Goal: Task Accomplishment & Management: Use online tool/utility

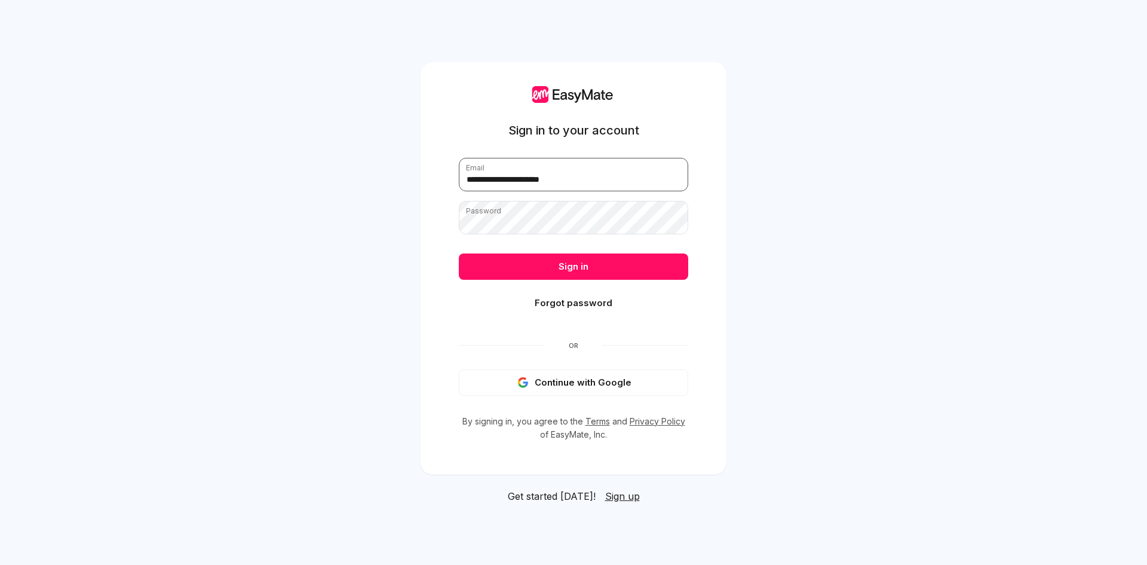
click at [543, 179] on input "**********" at bounding box center [573, 174] width 229 height 33
type input "**********"
click at [607, 260] on button "Sign in" at bounding box center [573, 266] width 229 height 26
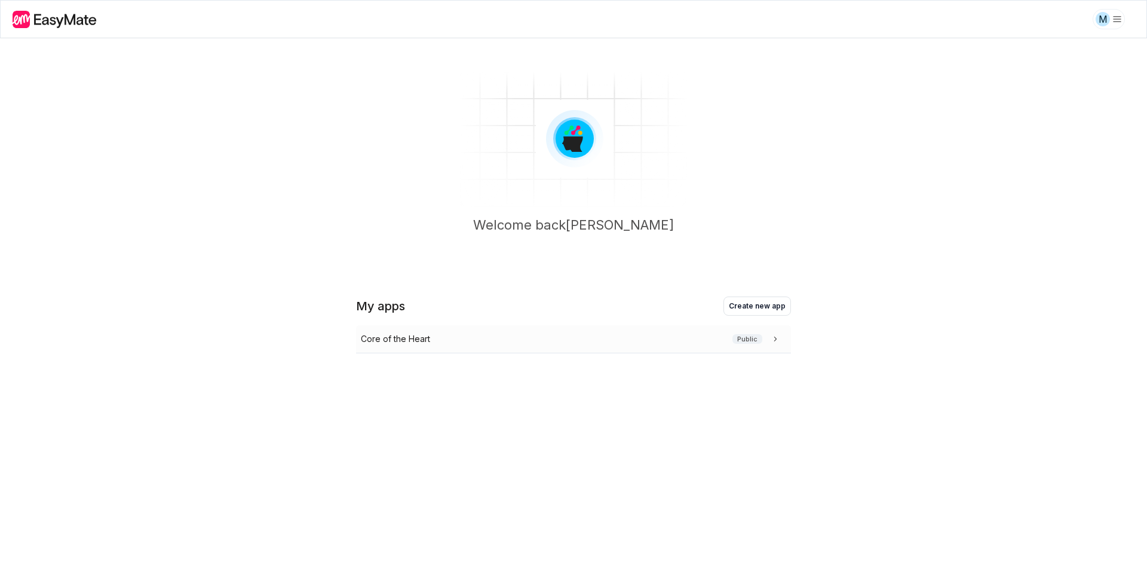
click at [554, 341] on div "Core of the Heart Public" at bounding box center [571, 338] width 421 height 13
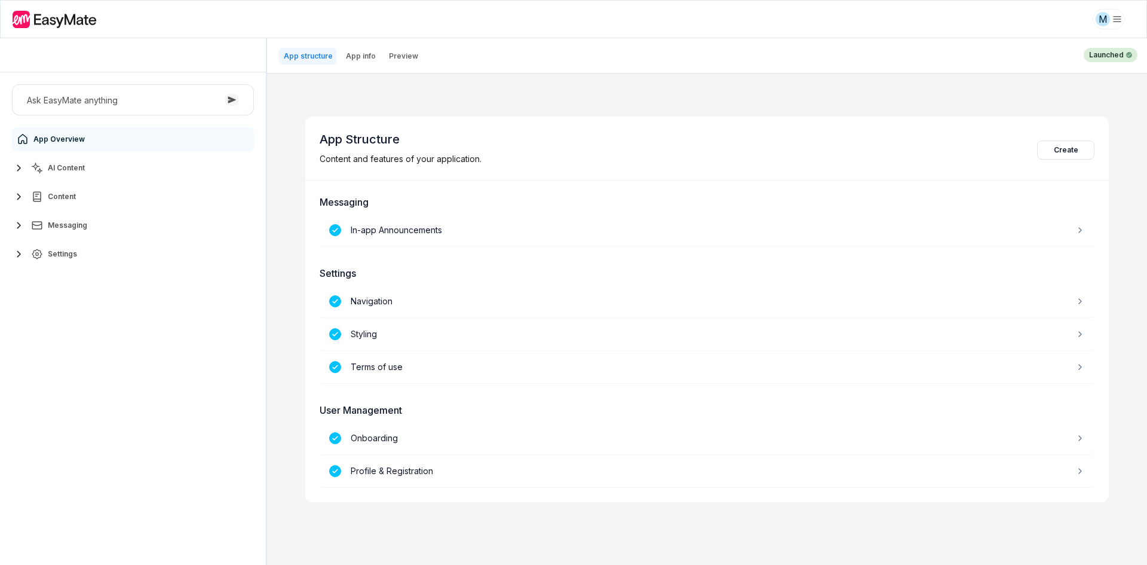
click at [33, 171] on icon "button" at bounding box center [37, 168] width 12 height 12
click at [109, 198] on link "Agents 3" at bounding box center [139, 197] width 223 height 24
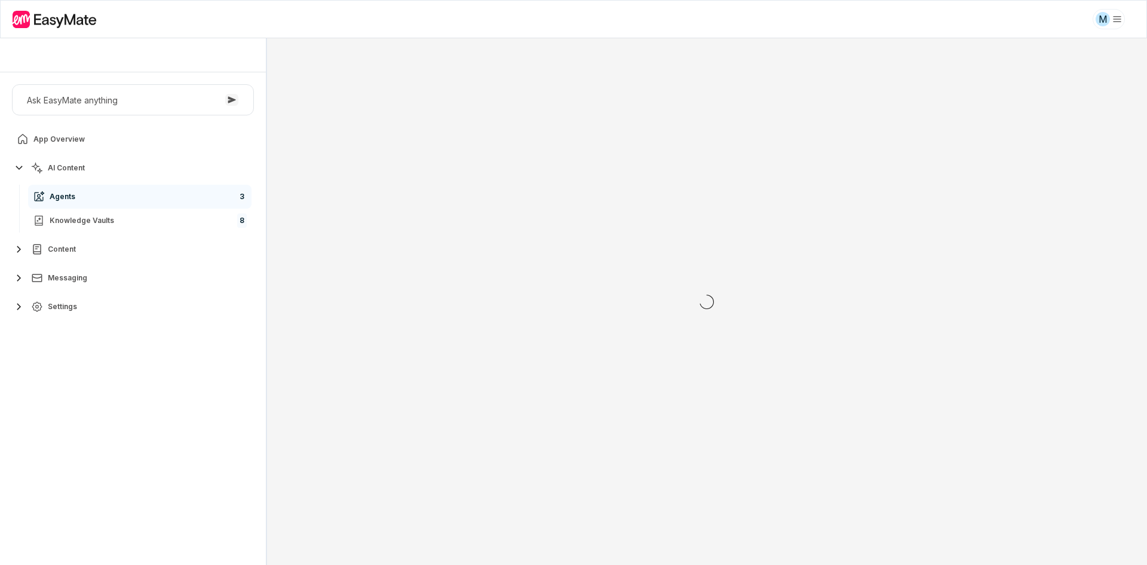
click at [141, 385] on div "Ask EasyMate anything App Overview AI Content Agents 3 Knowledge Vaults 8 Conte…" at bounding box center [133, 318] width 266 height 492
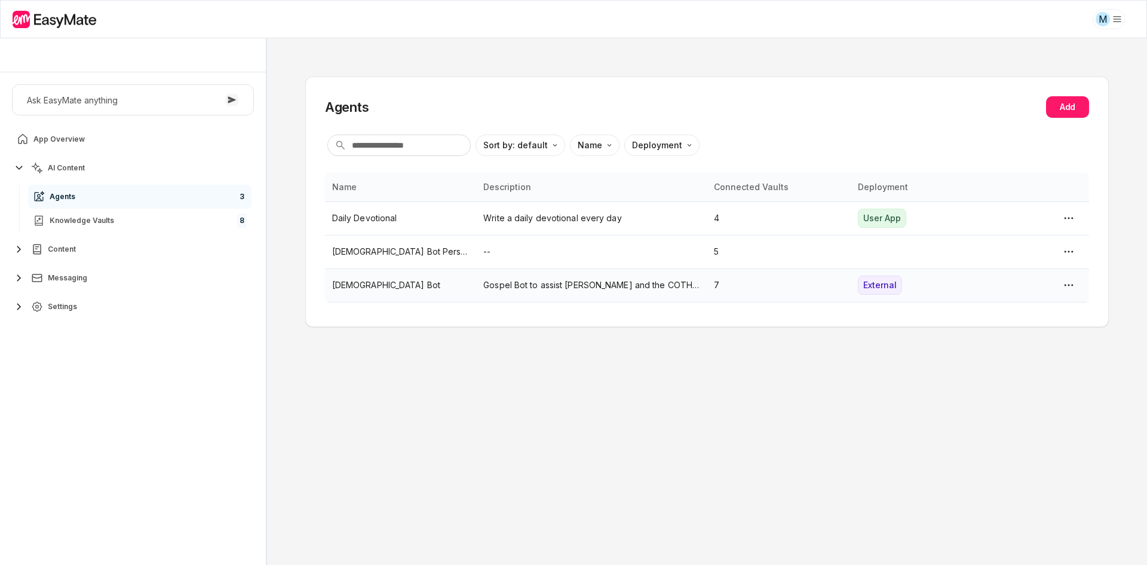
click at [437, 290] on p "[DEMOGRAPHIC_DATA] Bot" at bounding box center [400, 284] width 137 height 13
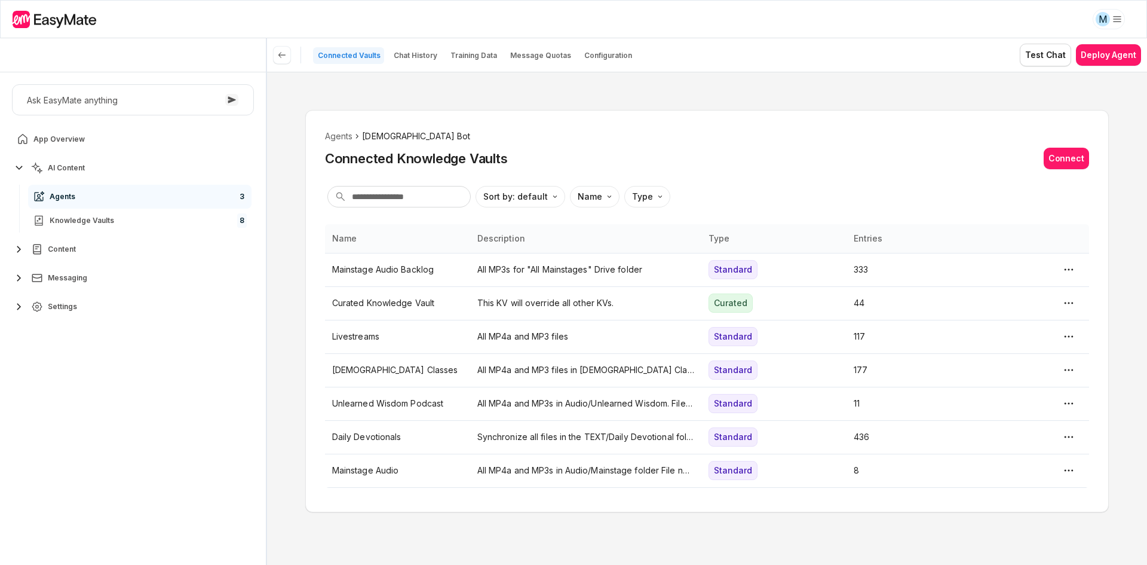
click at [556, 91] on div "Agents Gospel Bot Connected Knowledge Vaults Connect Sort by: default Direction…" at bounding box center [707, 318] width 880 height 493
click at [419, 197] on input "text" at bounding box center [398, 197] width 143 height 22
click at [409, 56] on p "Chat History" at bounding box center [416, 56] width 44 height 10
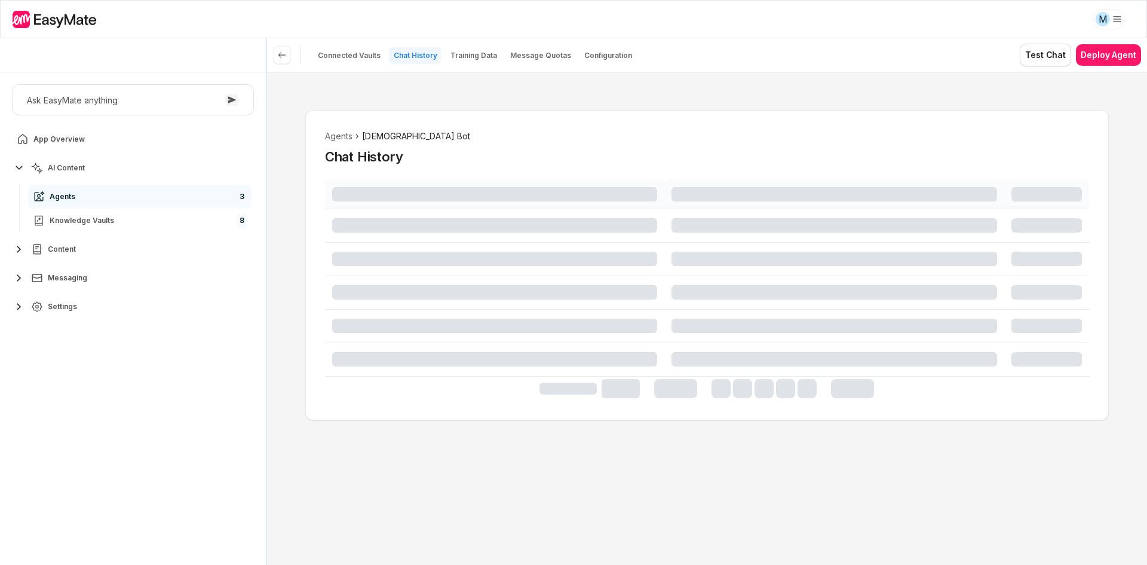
click at [571, 112] on div "Agents Gospel Bot Chat History" at bounding box center [706, 265] width 803 height 310
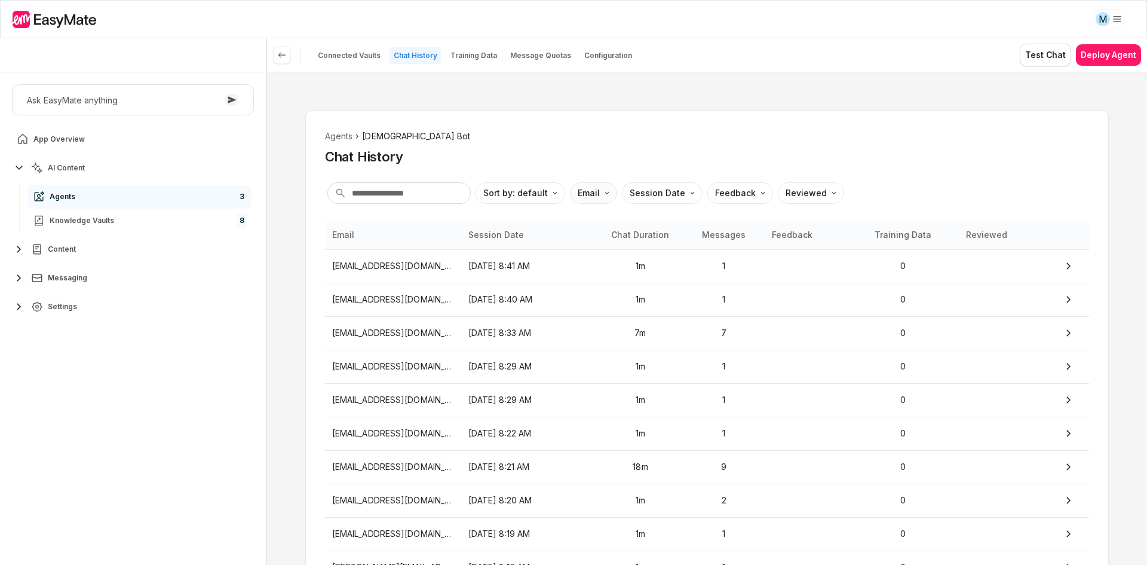
type textarea "*"
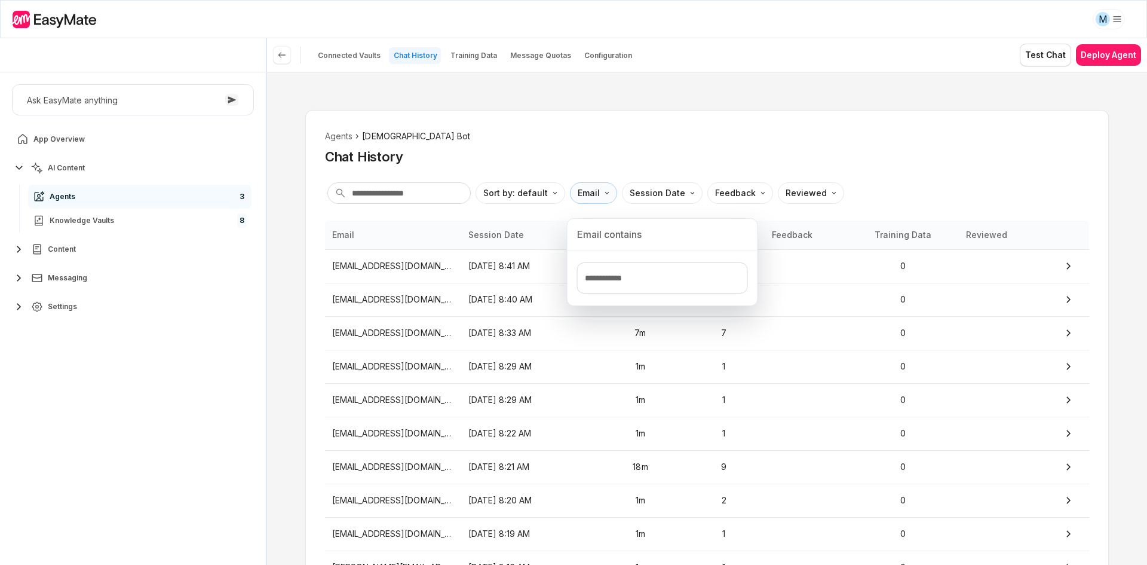
click at [592, 199] on html "M Core of the Heart Ask EasyMate anything App Overview AI Content Agents 3 Know…" at bounding box center [573, 282] width 1147 height 565
click at [604, 281] on input "Text filter input" at bounding box center [662, 277] width 171 height 31
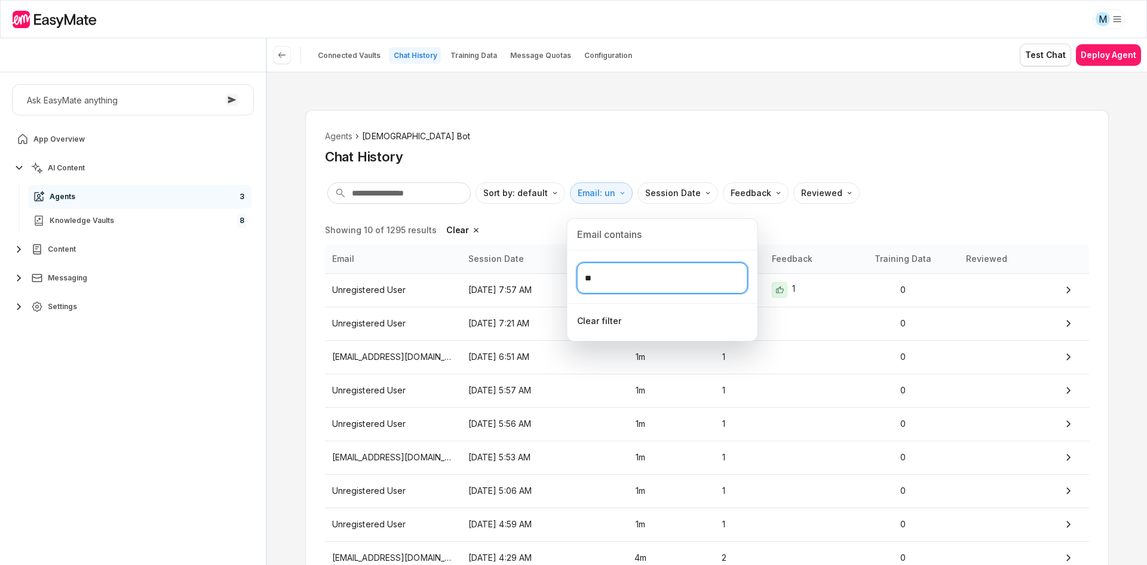
type input "**"
click at [876, 214] on html "M Core of the Heart Ask EasyMate anything App Overview AI Content Agents 3 Know…" at bounding box center [573, 282] width 1147 height 565
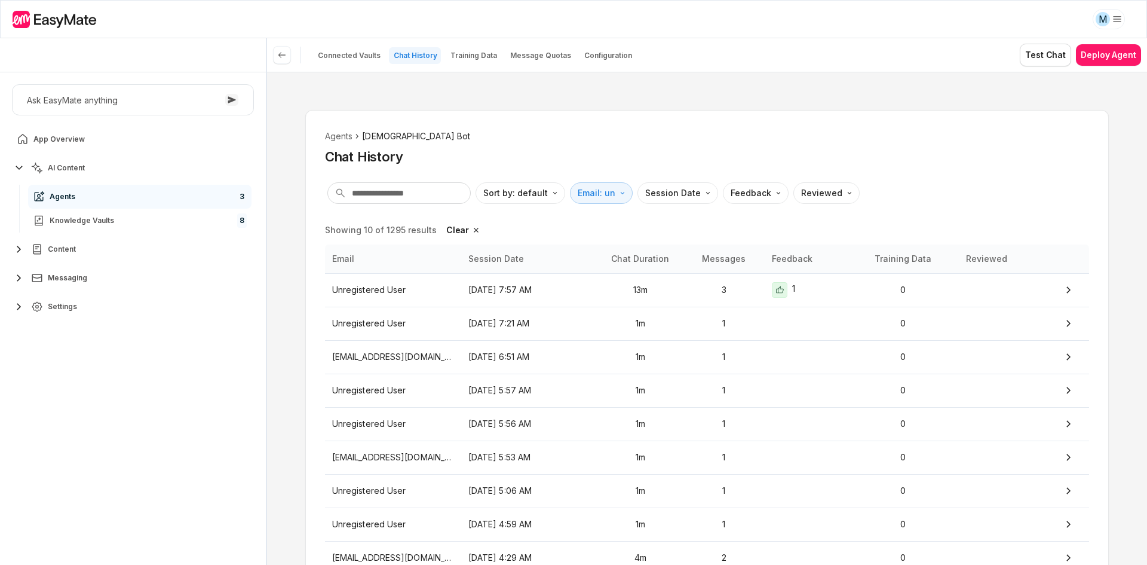
click at [841, 224] on div "Showing 10 of 1295 results Clear Email Session Date Chat Duration Messages Feed…" at bounding box center [707, 429] width 764 height 419
click at [753, 289] on p "3" at bounding box center [724, 289] width 67 height 13
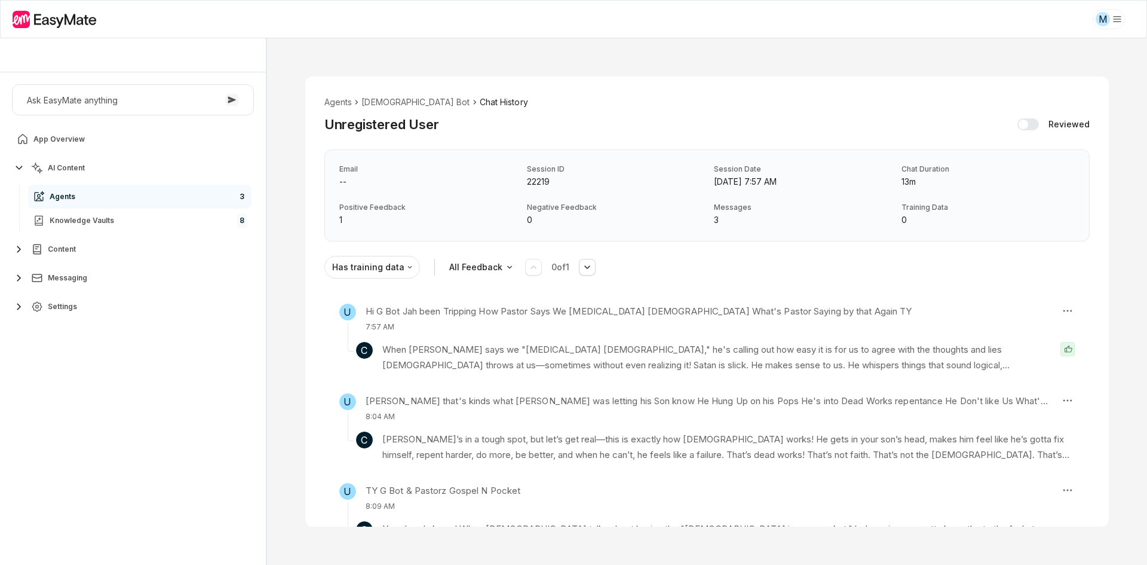
drag, startPoint x: 743, startPoint y: 284, endPoint x: 750, endPoint y: 282, distance: 6.8
click at [744, 283] on div "Agents Gospel Bot Chat History Unregistered User Reviewed Email -- Session ID 2…" at bounding box center [706, 301] width 803 height 450
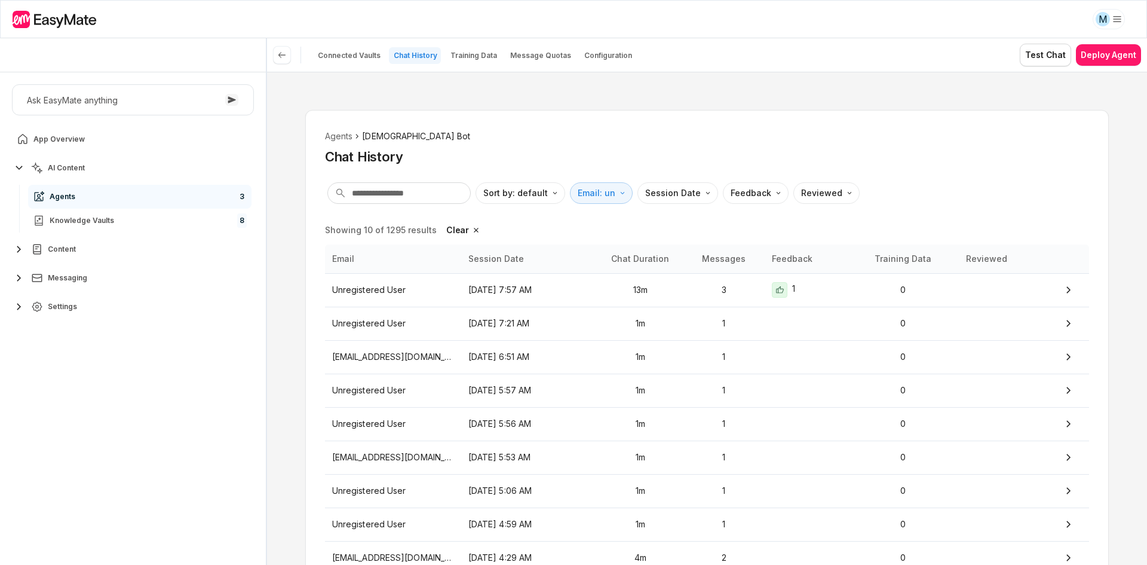
click at [276, 373] on div "Agents Gospel Bot Chat History Sort by: default Direction Email: un Session Dat…" at bounding box center [707, 318] width 880 height 493
click at [543, 217] on div "Agents Gospel Bot Chat History Sort by: default Direction Email: un Session Dat…" at bounding box center [706, 384] width 803 height 549
click at [283, 318] on div "Agents Gospel Bot Chat History Sort by: default Direction Email: un Session Dat…" at bounding box center [707, 318] width 880 height 493
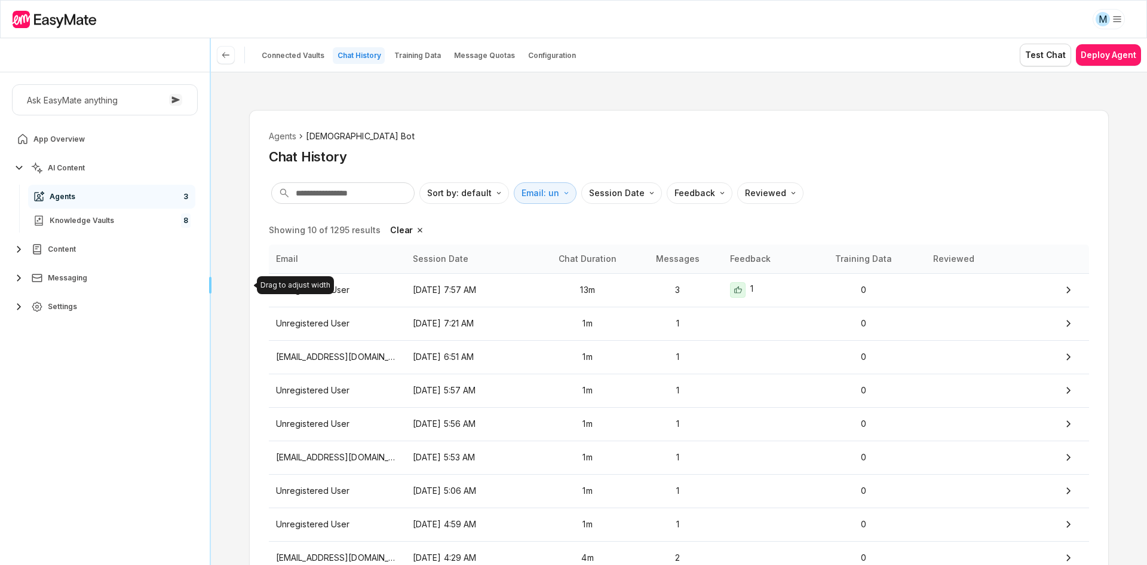
click at [146, 318] on div "Core of the Heart Ask EasyMate anything App Overview AI Content Agents 3 Knowle…" at bounding box center [573, 301] width 1147 height 526
drag, startPoint x: 140, startPoint y: 419, endPoint x: 145, endPoint y: 407, distance: 12.7
click at [140, 419] on div "Ask EasyMate anything App Overview AI Content Agents 3 Knowledge Vaults 8 Conte…" at bounding box center [105, 318] width 210 height 492
click at [228, 374] on div "Agents Gospel Bot Chat History Sort by: default Direction Email: un Session Dat…" at bounding box center [679, 318] width 936 height 493
type textarea "*"
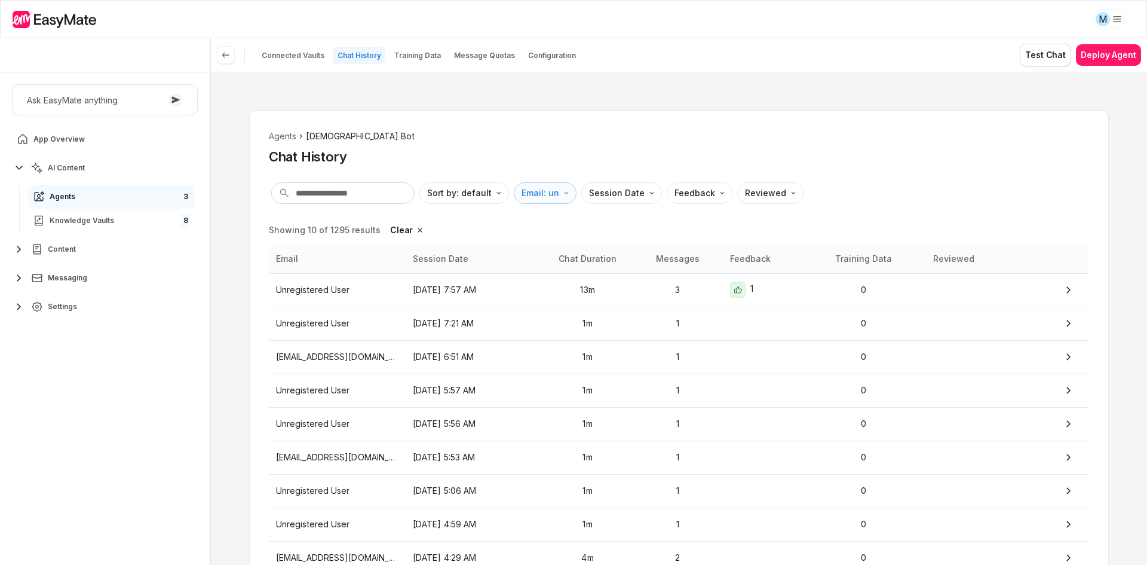
click at [550, 194] on html "M Core of the Heart Ask EasyMate anything App Overview AI Content Agents 3 Know…" at bounding box center [573, 282] width 1147 height 565
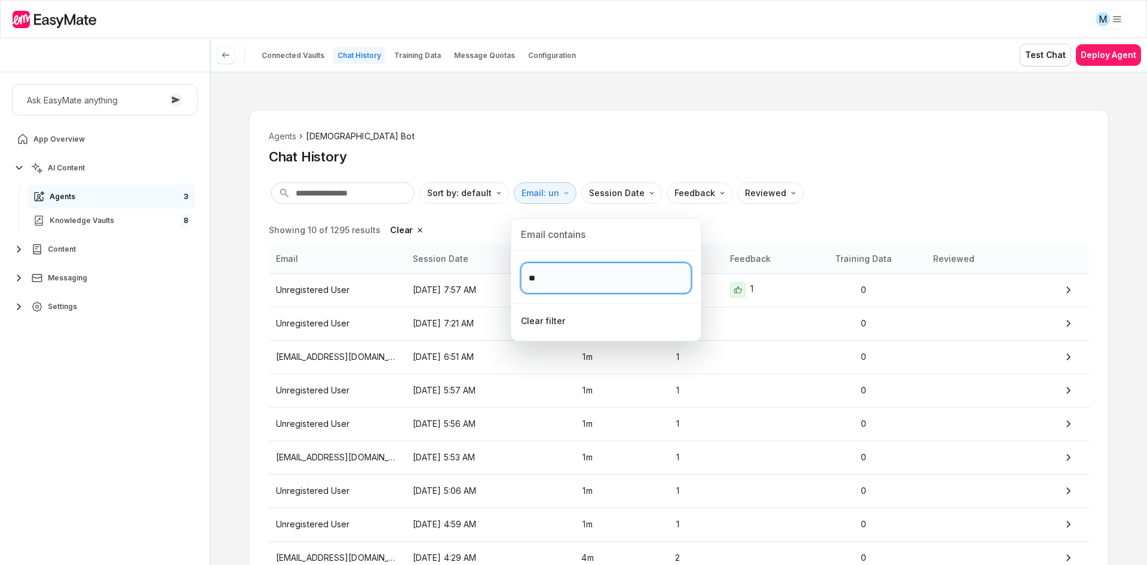
click at [572, 275] on input "**" at bounding box center [606, 277] width 171 height 31
type input "**********"
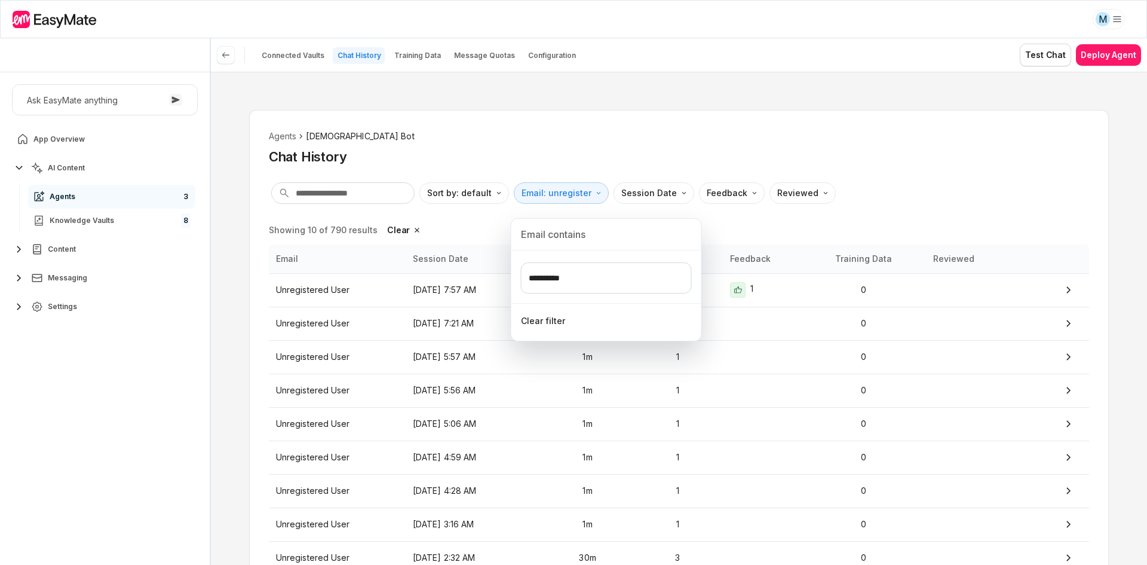
click at [900, 214] on html "M Core of the Heart Ask EasyMate anything App Overview AI Content Agents 3 Know…" at bounding box center [573, 282] width 1147 height 565
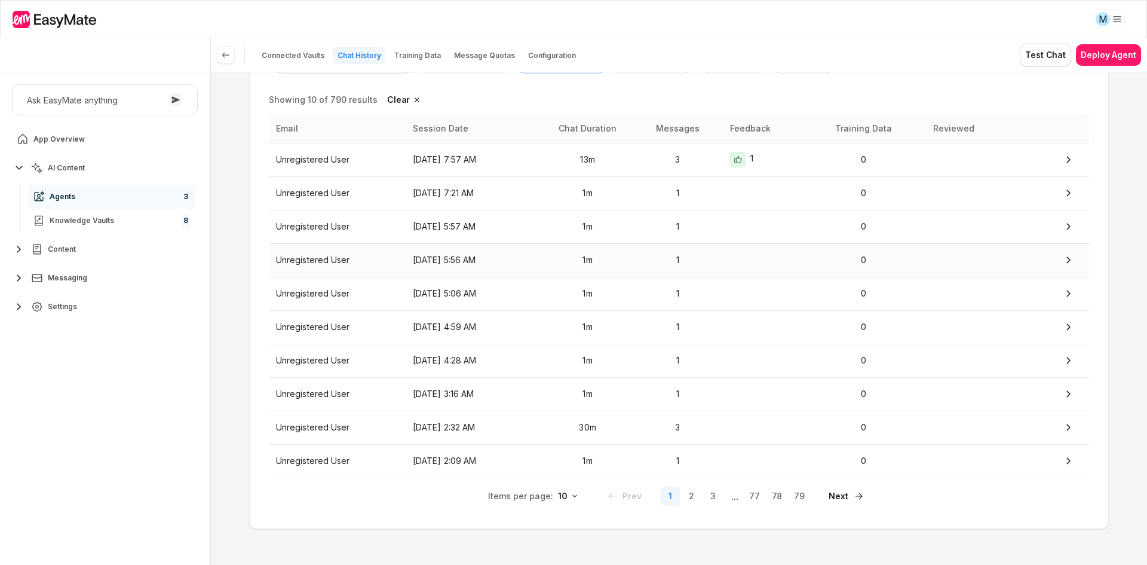
scroll to position [132, 0]
click at [676, 509] on div "Agents Gospel Bot Chat History Sort by: default Direction Email: unregister Ses…" at bounding box center [679, 252] width 860 height 549
click at [566, 492] on html "M Core of the Heart Ask EasyMate anything App Overview AI Content Agents 3 Know…" at bounding box center [573, 282] width 1147 height 565
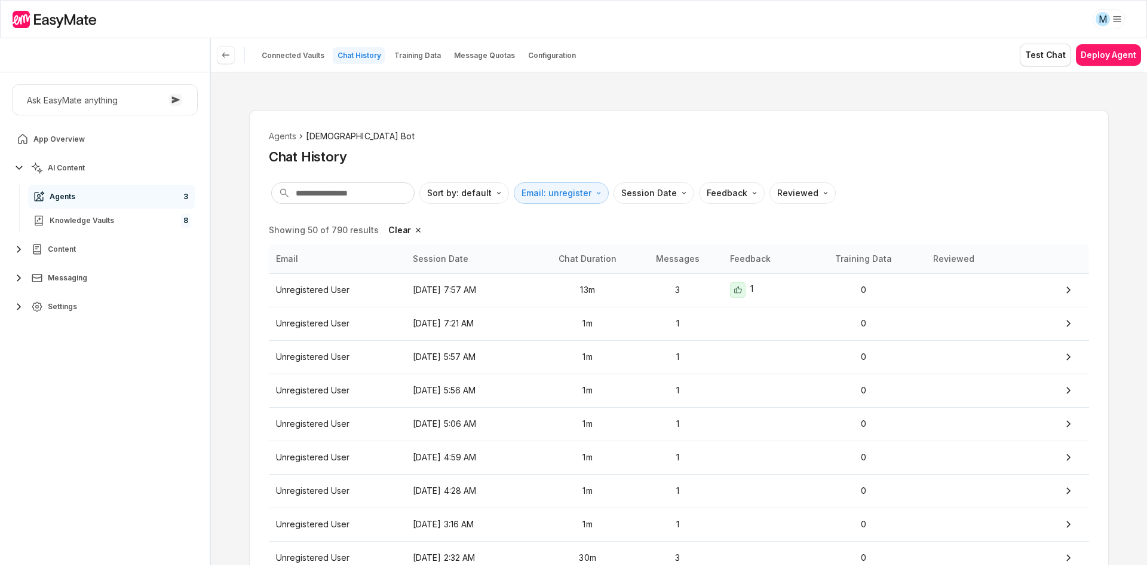
click at [1125, 172] on div "Agents Gospel Bot Chat History Sort by: default Direction Email: unregister Ses…" at bounding box center [679, 318] width 936 height 493
click at [1078, 194] on div "Sort by: default Direction Email: unregister Session Date Feedback Reviewed" at bounding box center [679, 193] width 820 height 26
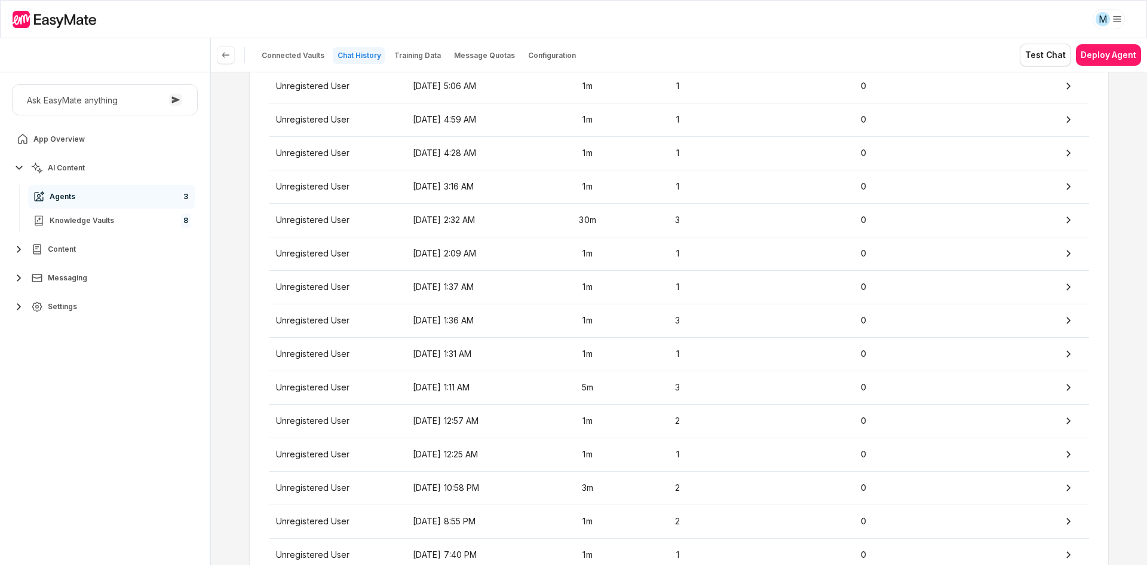
scroll to position [358, 0]
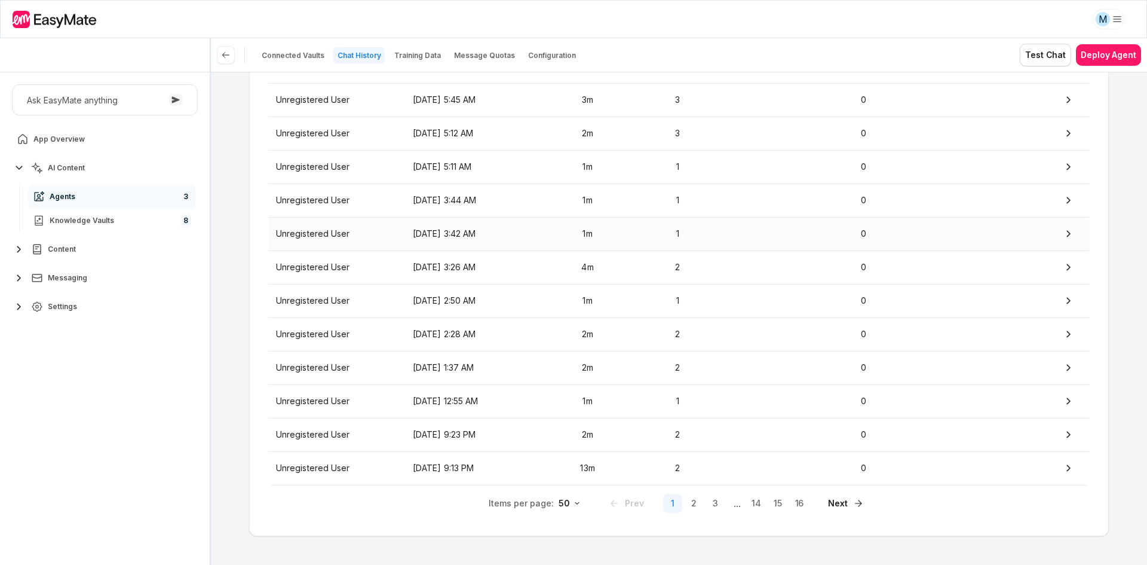
scroll to position [1470, 0]
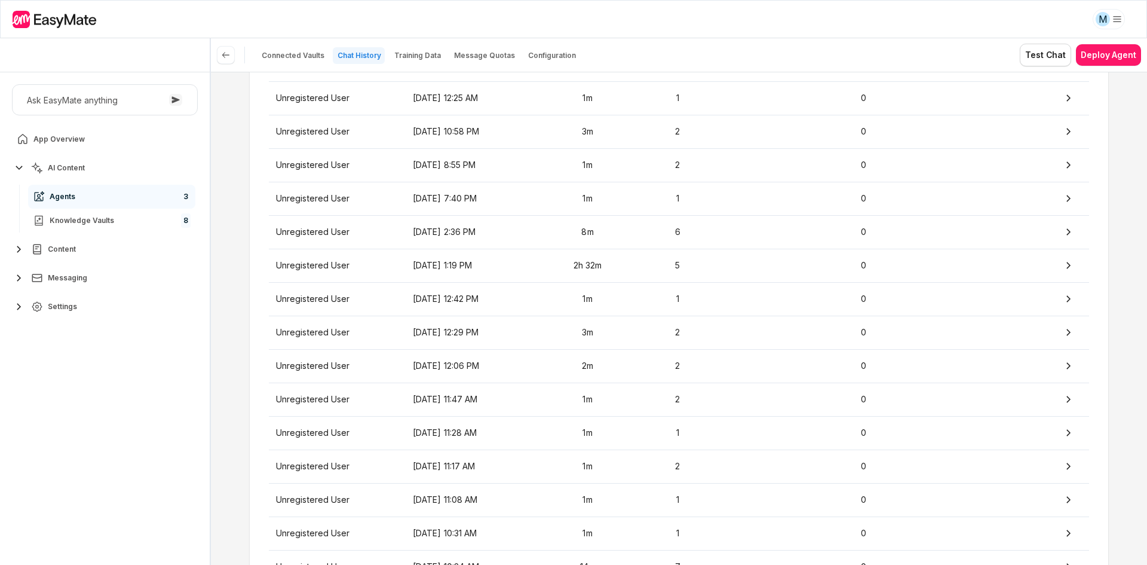
scroll to position [514, 0]
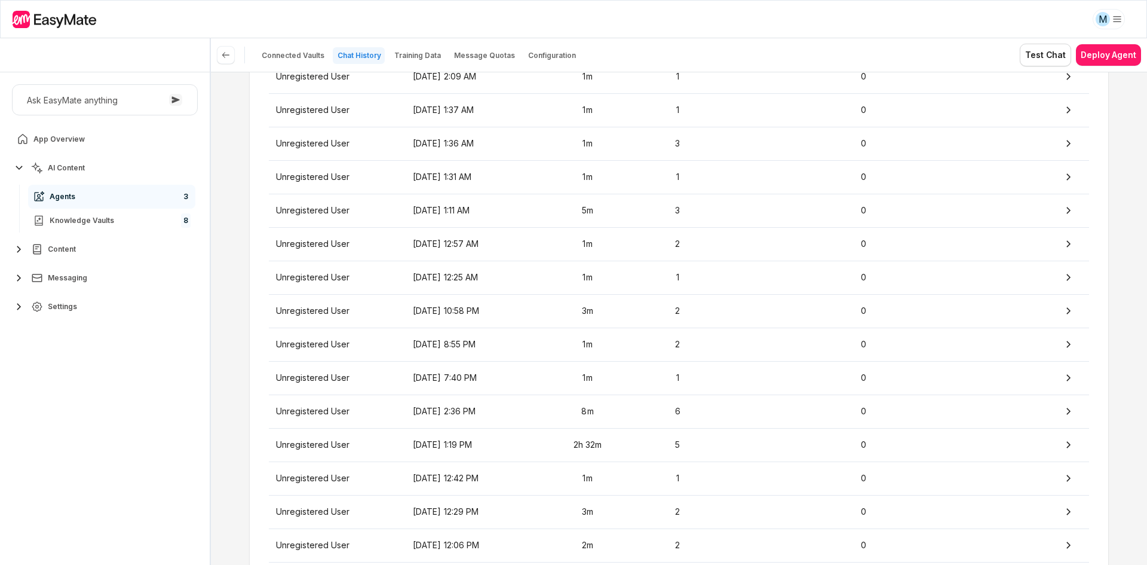
click at [1120, 220] on div "Agents Gospel Bot Chat History Sort by: default Direction Email: unregister Ses…" at bounding box center [679, 318] width 936 height 493
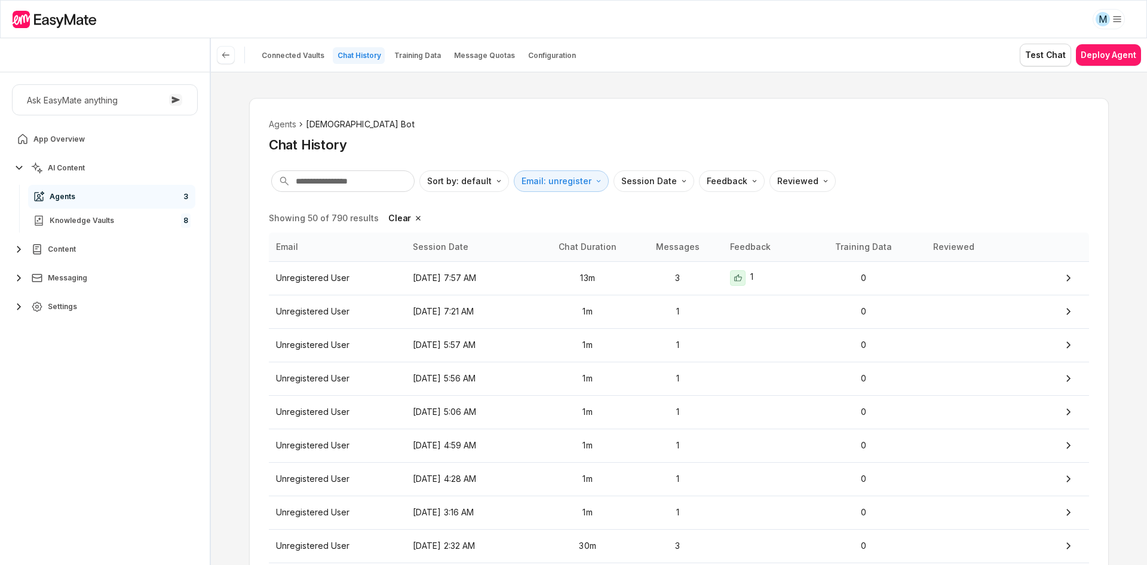
scroll to position [0, 0]
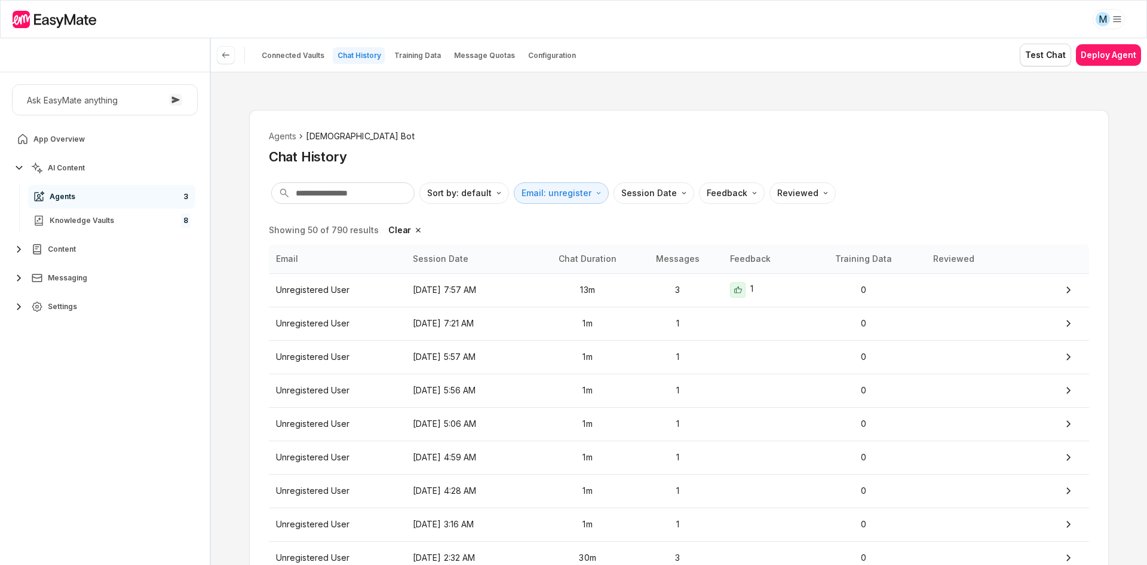
click at [1119, 219] on div "Agents Gospel Bot Chat History Sort by: default Direction Email: unregister Ses…" at bounding box center [679, 318] width 936 height 493
click at [1118, 219] on div "Agents Gospel Bot Chat History Sort by: default Direction Email: unregister Ses…" at bounding box center [679, 318] width 936 height 493
click at [839, 201] on div "Sort by: default Direction Email: unregister Session Date Feedback Reviewed" at bounding box center [679, 193] width 820 height 26
click at [856, 155] on div "Chat History" at bounding box center [679, 157] width 820 height 18
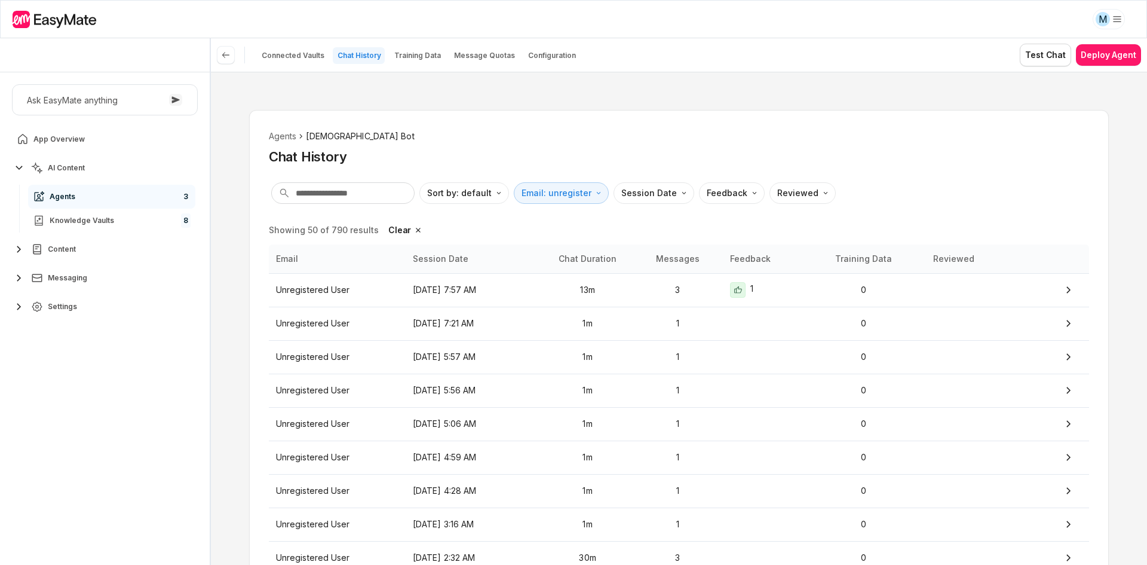
type textarea "*"
click at [722, 85] on div "Agents Gospel Bot Chat History Sort by: default Direction Email: unregister Ses…" at bounding box center [679, 318] width 936 height 493
